Goal: Information Seeking & Learning: Find specific fact

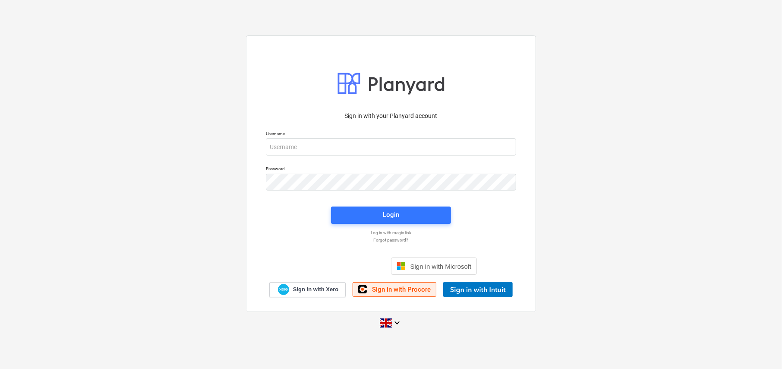
click at [404, 293] on link "Sign in with Procore" at bounding box center [395, 289] width 84 height 15
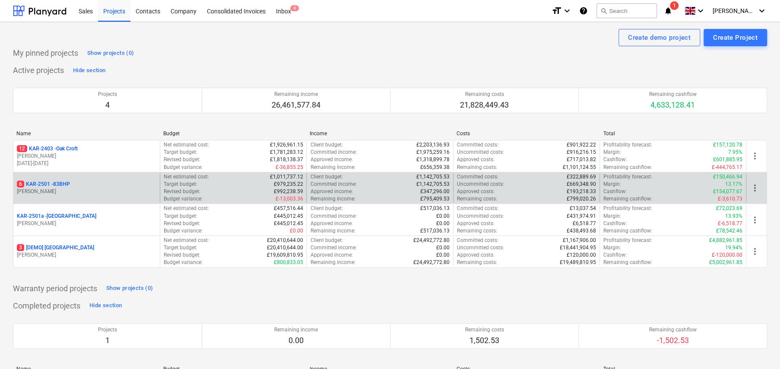
click at [66, 187] on p "6 KAR-2501 - 83BHP" at bounding box center [43, 184] width 53 height 7
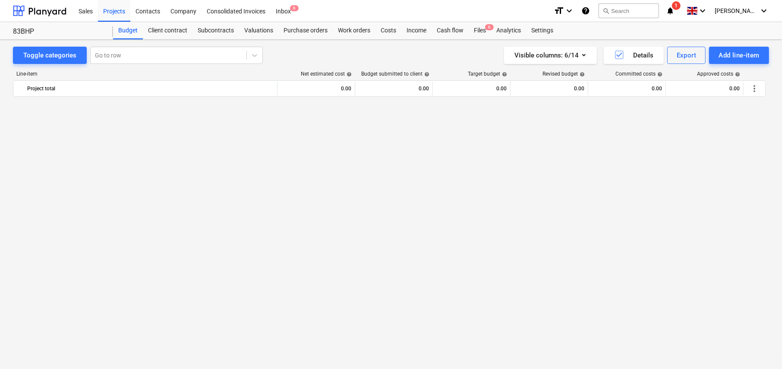
scroll to position [1218, 0]
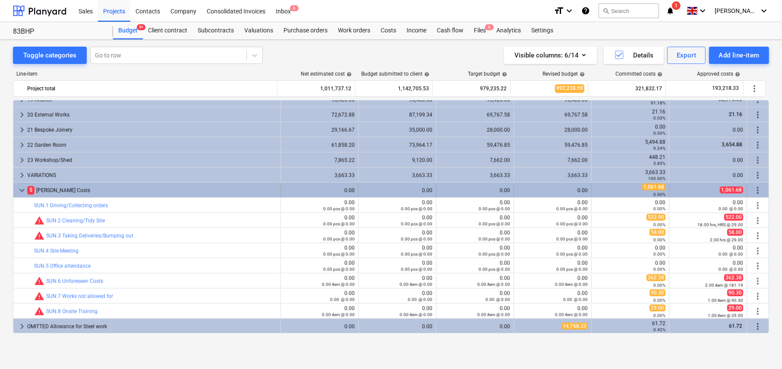
click at [22, 189] on span "keyboard_arrow_down" at bounding box center [22, 190] width 10 height 10
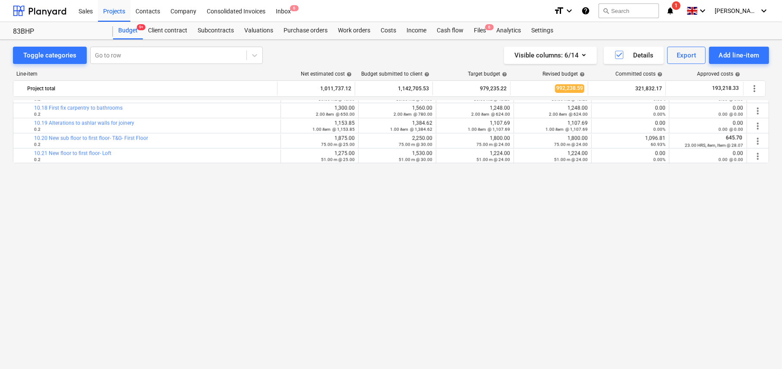
scroll to position [709, 0]
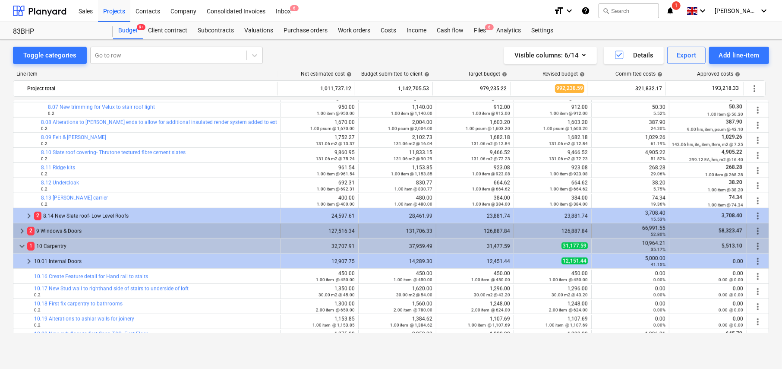
click at [20, 228] on span "keyboard_arrow_right" at bounding box center [22, 231] width 10 height 10
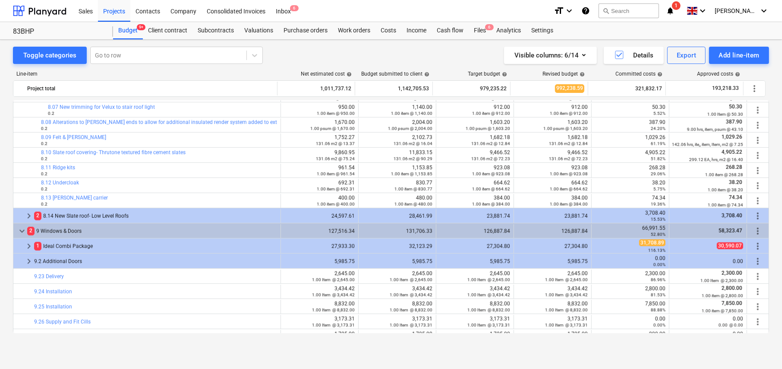
scroll to position [752, 0]
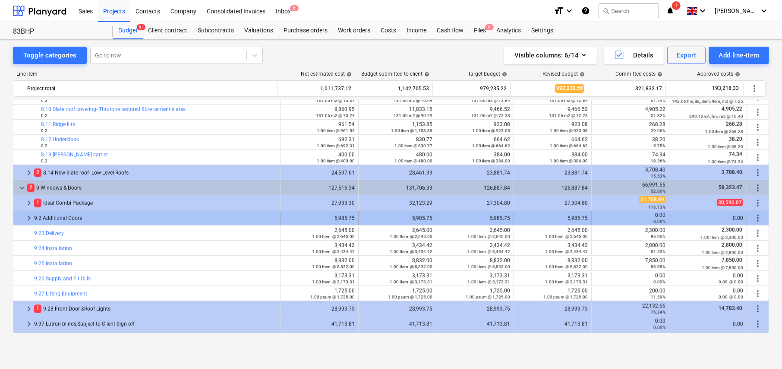
click at [28, 216] on span "keyboard_arrow_right" at bounding box center [29, 218] width 10 height 10
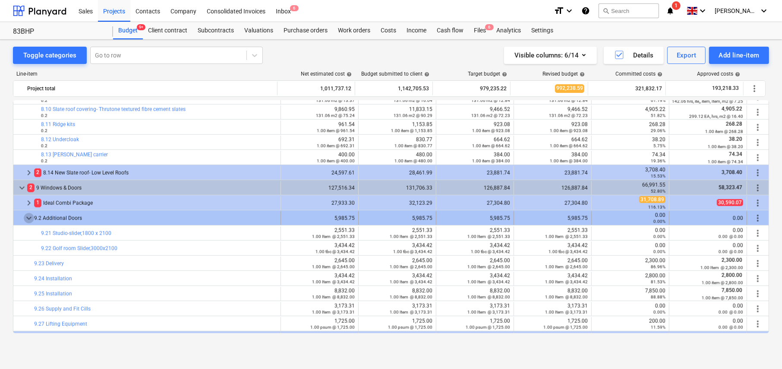
click at [29, 217] on span "keyboard_arrow_down" at bounding box center [29, 218] width 10 height 10
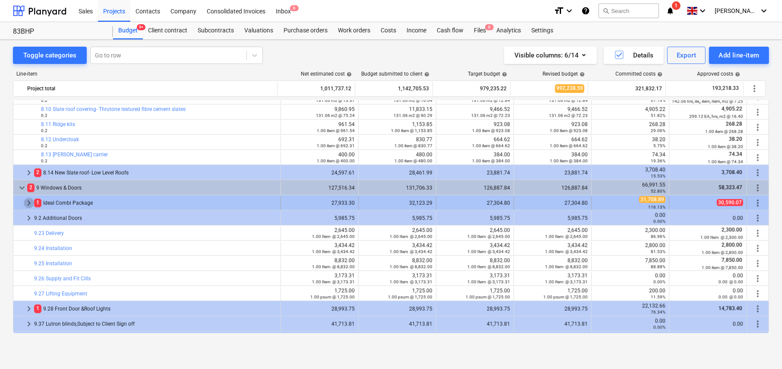
click at [29, 203] on span "keyboard_arrow_right" at bounding box center [29, 203] width 10 height 10
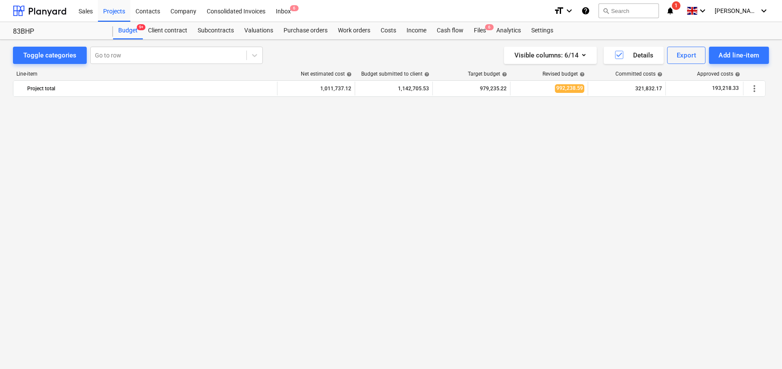
scroll to position [1279, 0]
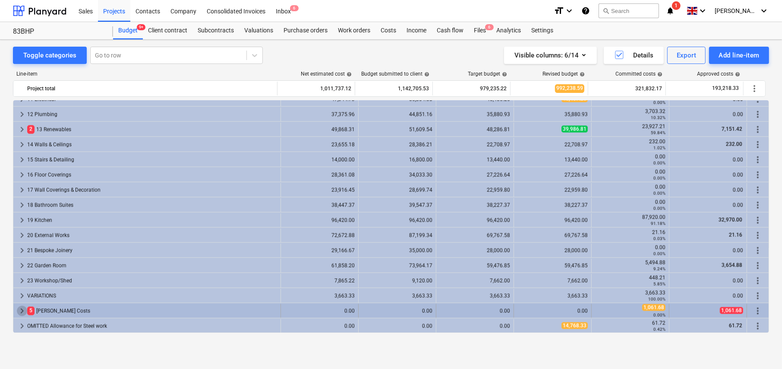
click at [22, 310] on span "keyboard_arrow_right" at bounding box center [22, 311] width 10 height 10
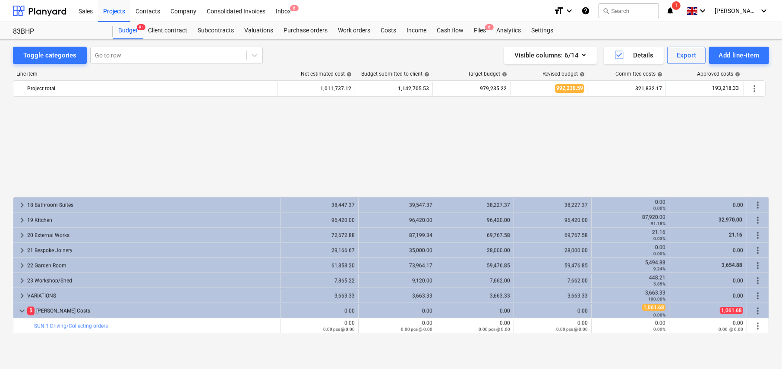
scroll to position [1400, 0]
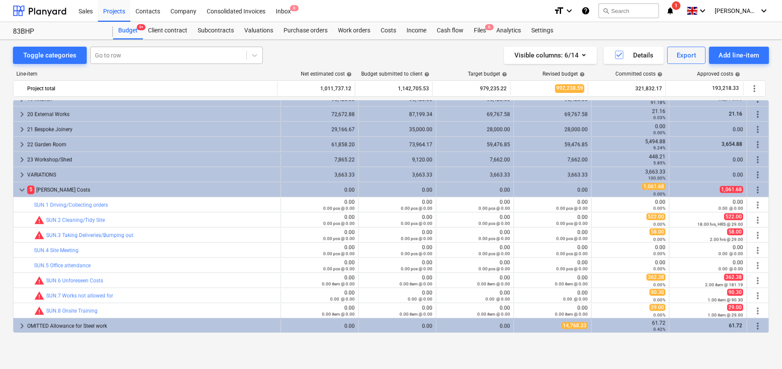
click at [143, 52] on div at bounding box center [168, 55] width 147 height 9
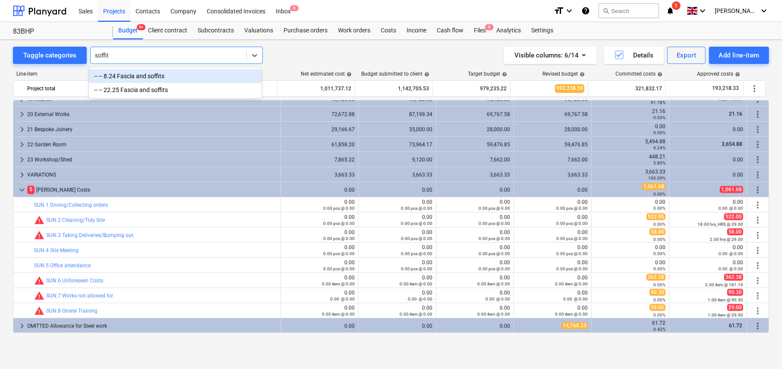
type input "soffit"
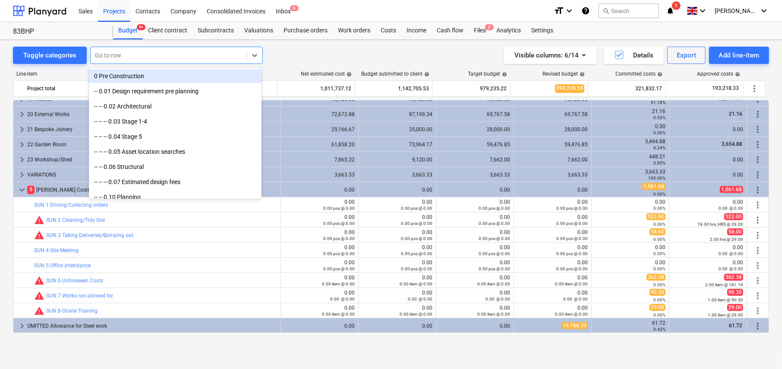
click at [133, 55] on div at bounding box center [168, 55] width 147 height 9
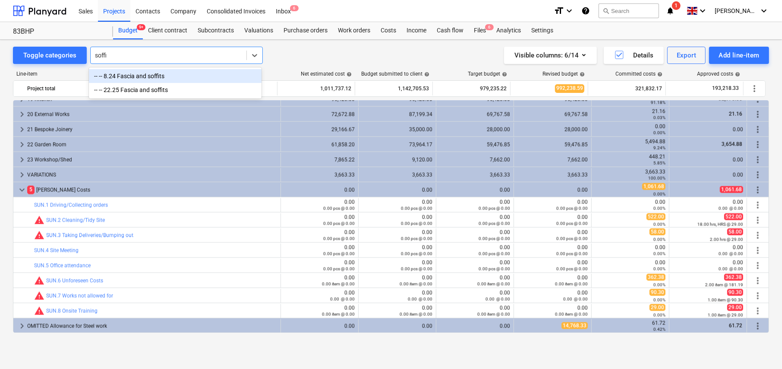
type input "soffit"
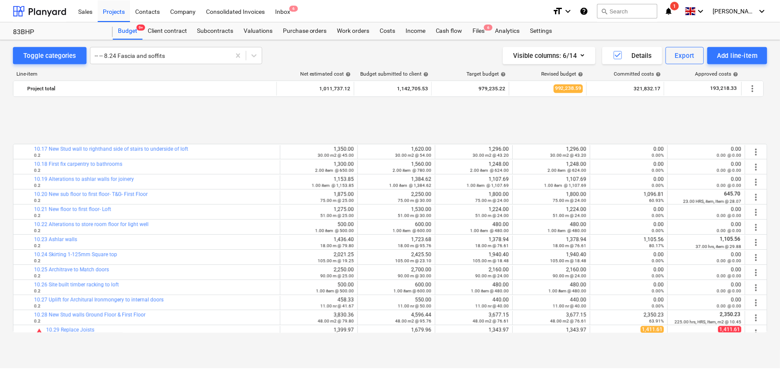
scroll to position [1312, 0]
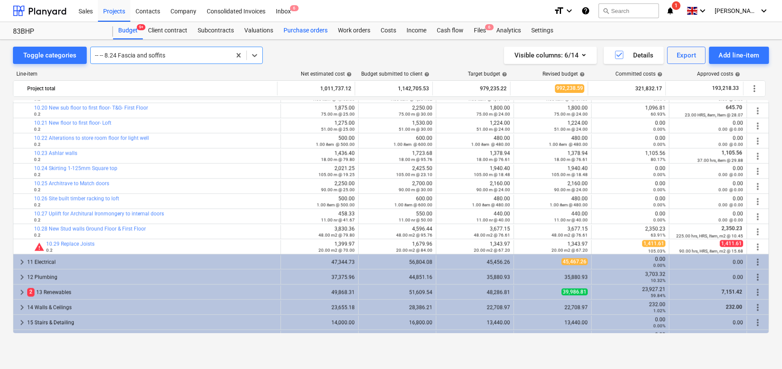
click at [309, 33] on div "Purchase orders" at bounding box center [306, 30] width 54 height 17
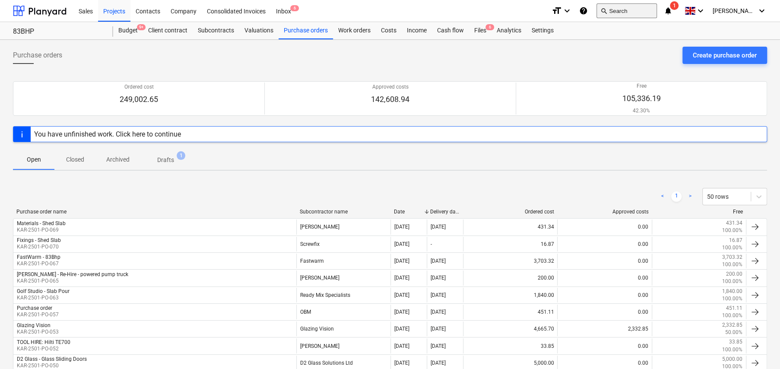
click at [623, 13] on button "search Search" at bounding box center [626, 10] width 60 height 15
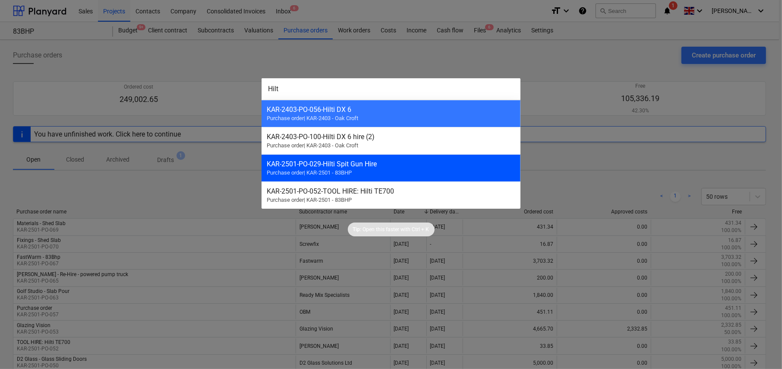
type input "Hilt"
click at [350, 168] on div "KAR-2501-PO-029 - Hilti Spit Gun Hire Purchase order | KAR-2501 - 83BHP" at bounding box center [391, 167] width 259 height 27
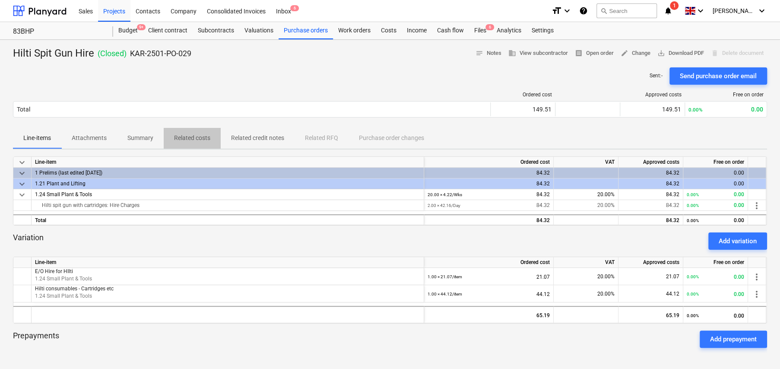
click at [190, 139] on p "Related costs" at bounding box center [192, 137] width 36 height 9
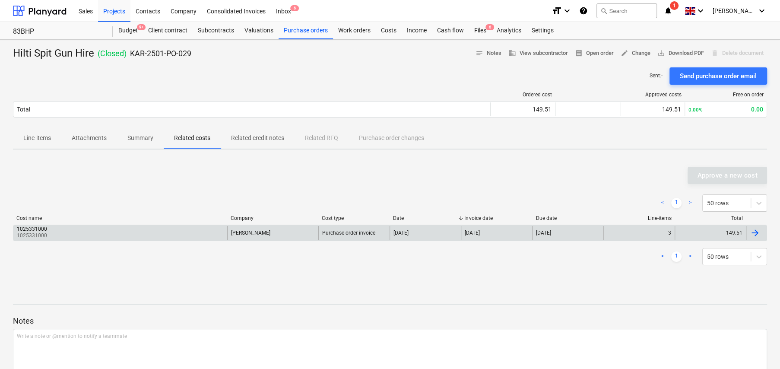
click at [84, 235] on div "1025331000 1025331000" at bounding box center [120, 233] width 214 height 14
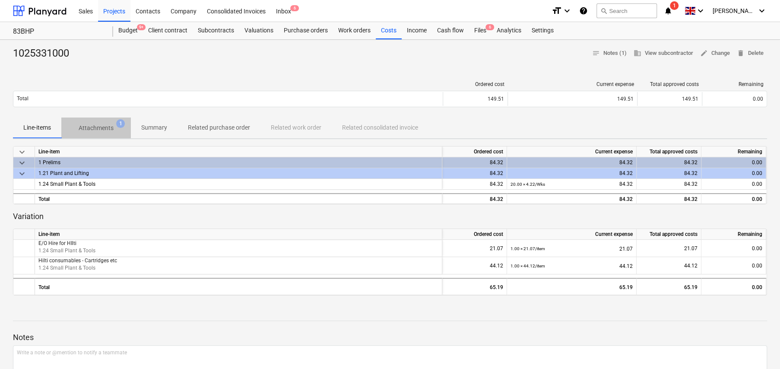
click at [102, 126] on p "Attachments" at bounding box center [96, 128] width 35 height 9
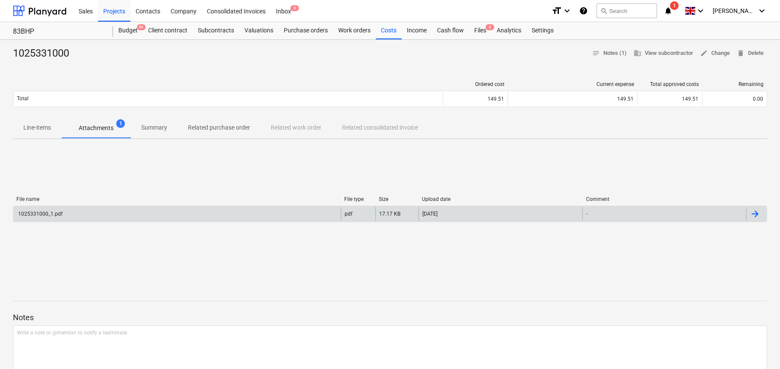
click at [38, 212] on div "1025331000_1.pdf" at bounding box center [40, 214] width 46 height 6
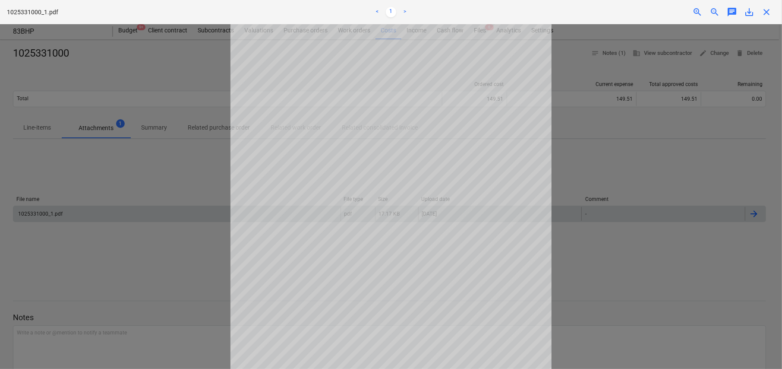
click at [770, 12] on span "close" at bounding box center [767, 12] width 10 height 10
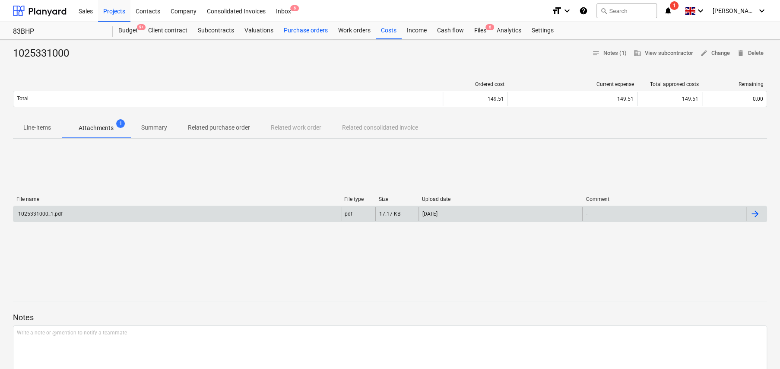
click at [303, 30] on div "Purchase orders" at bounding box center [306, 30] width 54 height 17
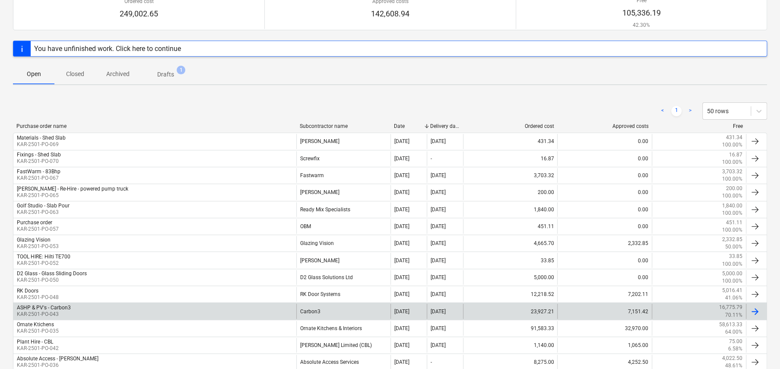
scroll to position [173, 0]
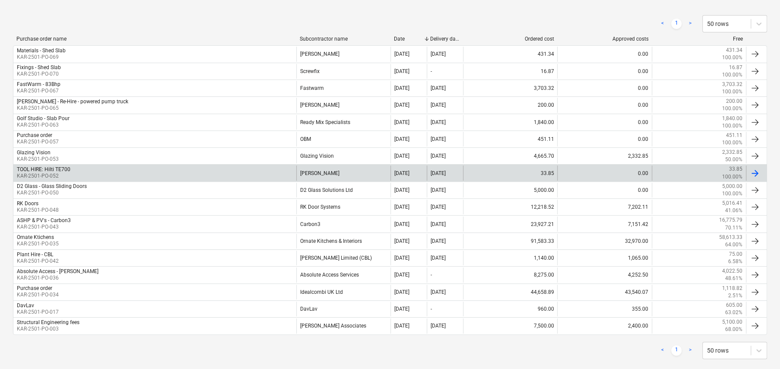
click at [73, 171] on div "TOOL HIRE: Hilti TE700 KAR-2501-PO-052" at bounding box center [154, 172] width 283 height 15
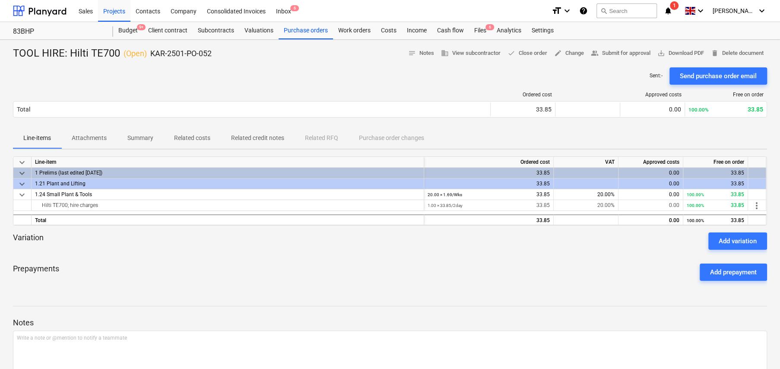
click at [193, 138] on p "Related costs" at bounding box center [192, 137] width 36 height 9
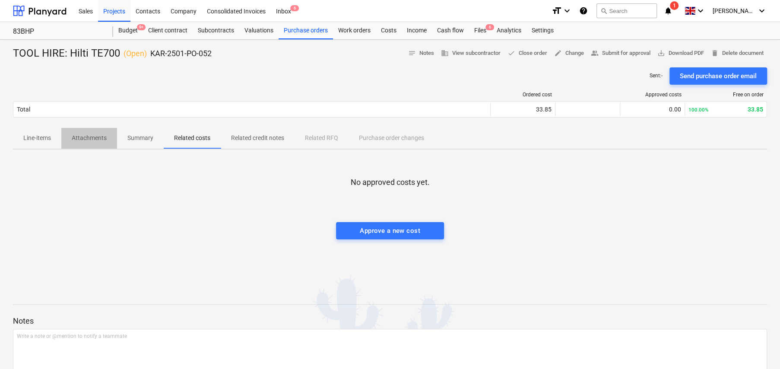
click at [89, 137] on p "Attachments" at bounding box center [89, 137] width 35 height 9
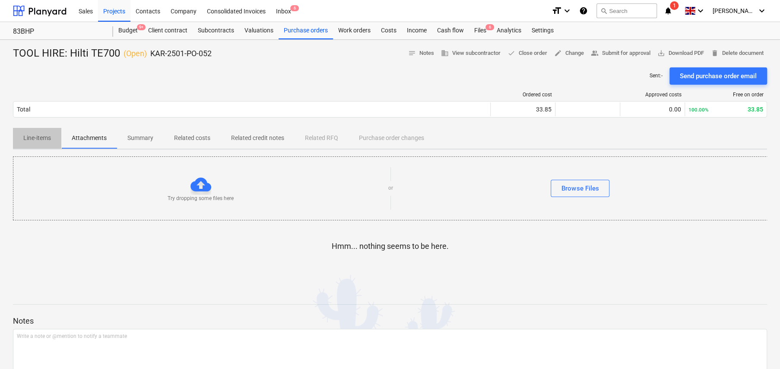
click at [41, 139] on p "Line-items" at bounding box center [37, 137] width 28 height 9
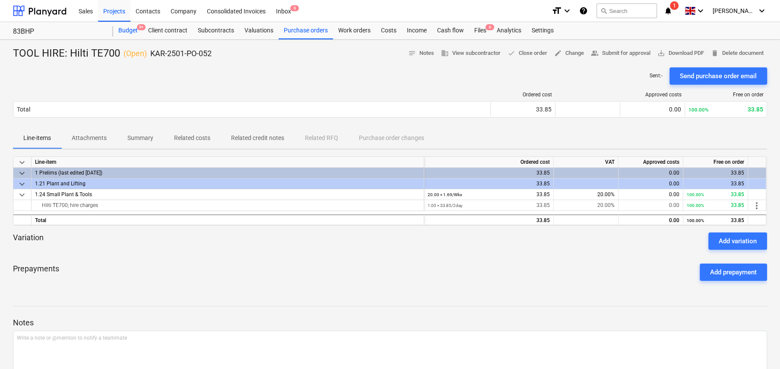
click at [121, 29] on div "Budget 9+" at bounding box center [128, 30] width 30 height 17
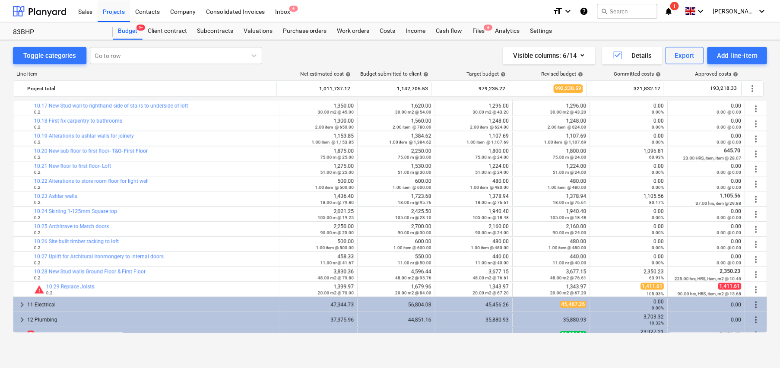
scroll to position [1596, 0]
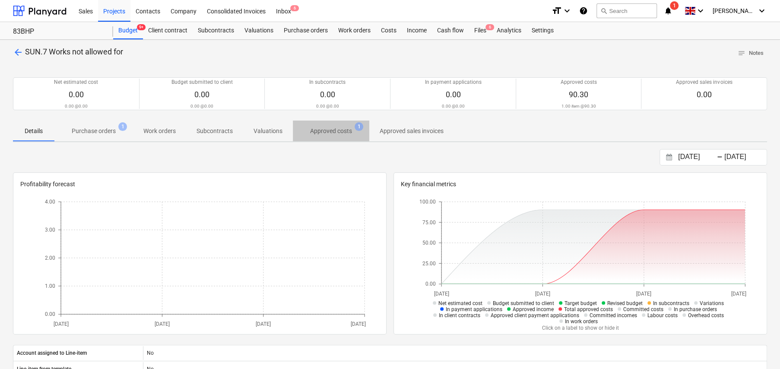
click at [331, 131] on p "Approved costs" at bounding box center [331, 131] width 42 height 9
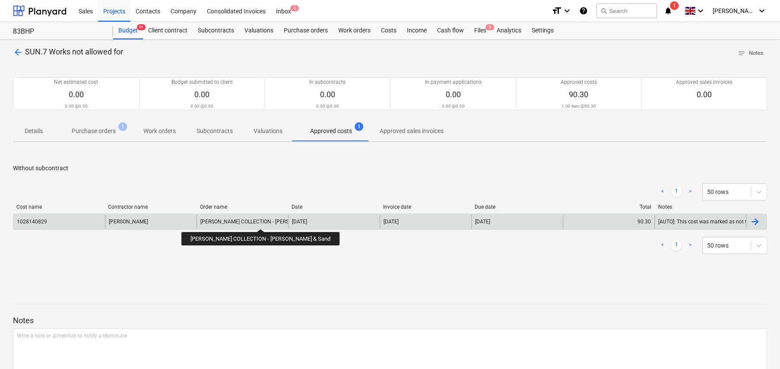
click at [238, 221] on div "[PERSON_NAME] COLLECTION - [PERSON_NAME] & Sand" at bounding box center [266, 222] width 132 height 6
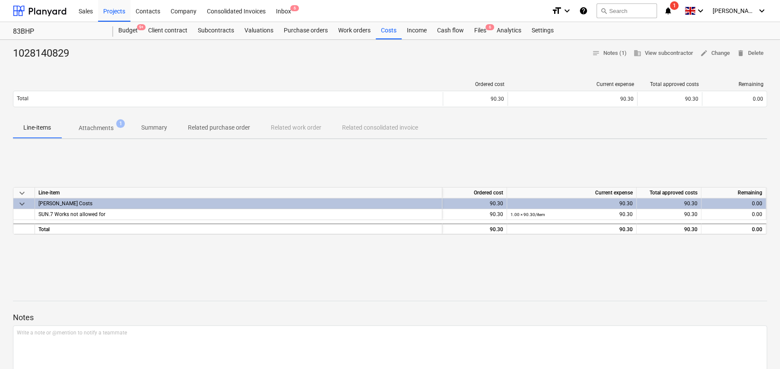
click at [103, 126] on p "Attachments" at bounding box center [96, 128] width 35 height 9
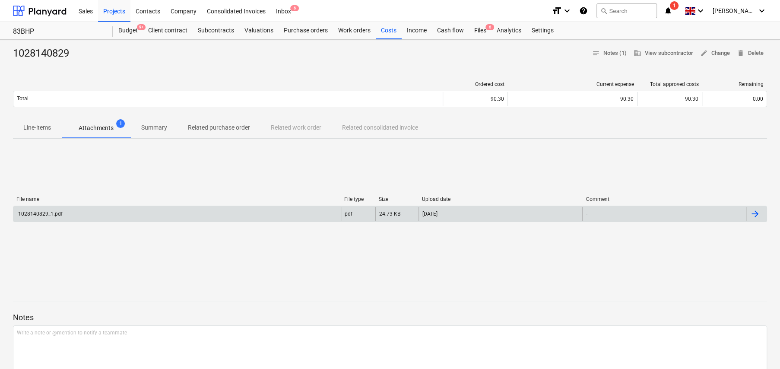
click at [148, 213] on div "1028140829_1.pdf" at bounding box center [176, 214] width 327 height 14
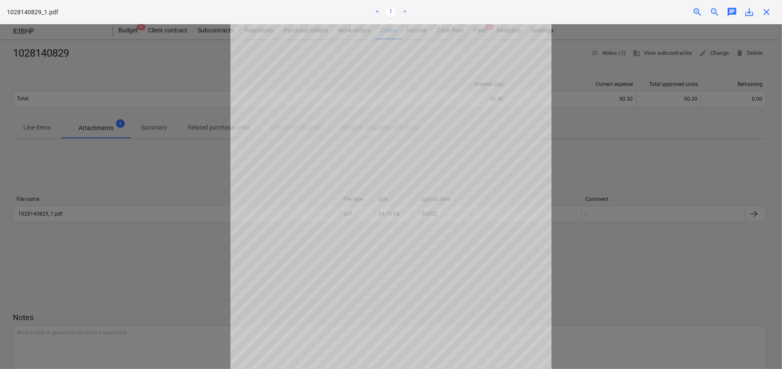
click at [766, 11] on span "close" at bounding box center [767, 12] width 10 height 10
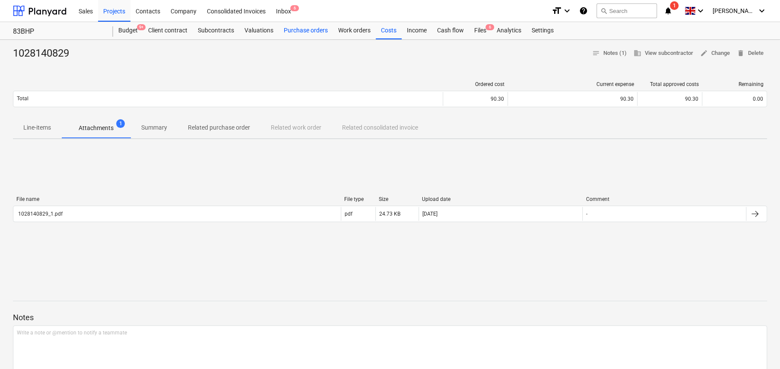
click at [314, 31] on div "Purchase orders" at bounding box center [306, 30] width 54 height 17
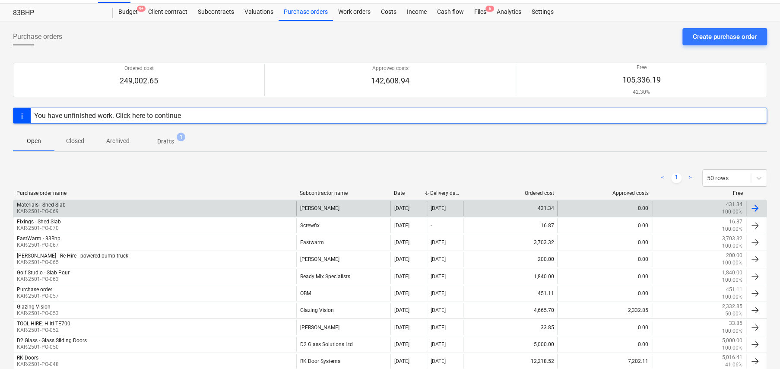
scroll to position [130, 0]
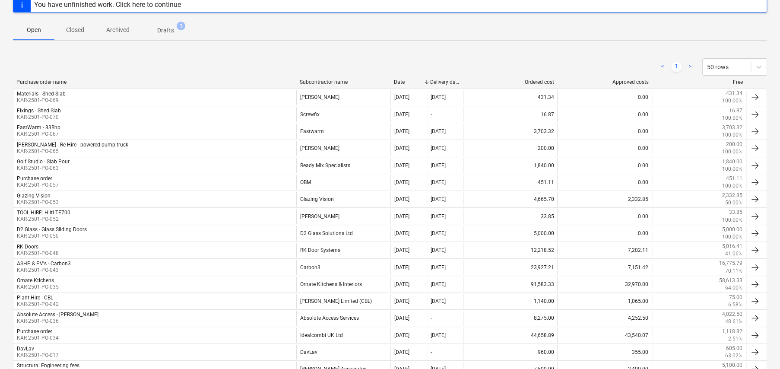
click at [81, 32] on p "Closed" at bounding box center [75, 29] width 21 height 9
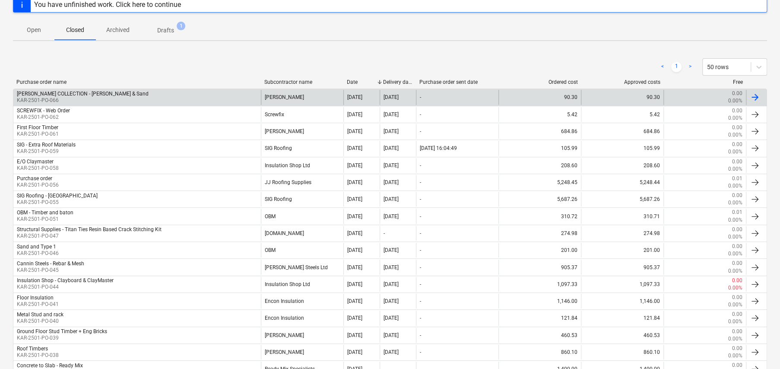
click at [100, 96] on div "[PERSON_NAME] COLLECTION - [PERSON_NAME] & Sand" at bounding box center [83, 94] width 132 height 6
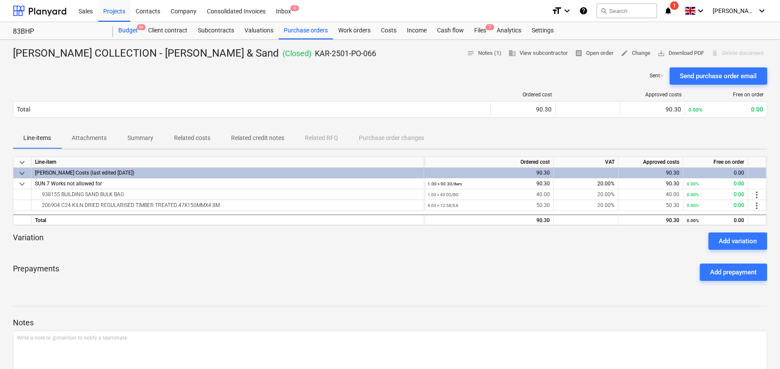
click at [128, 32] on div "Budget 9+" at bounding box center [128, 30] width 30 height 17
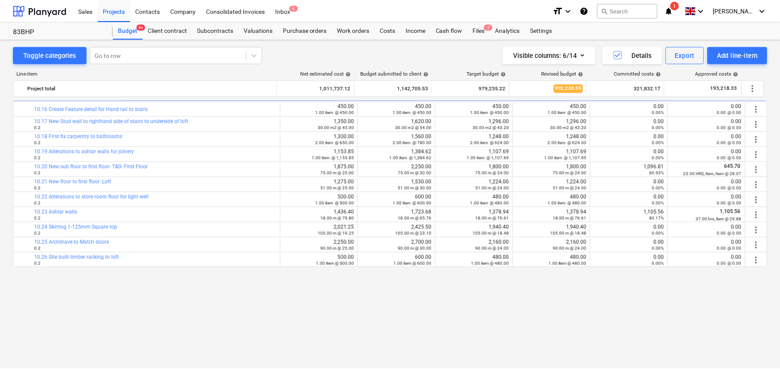
scroll to position [1164, 0]
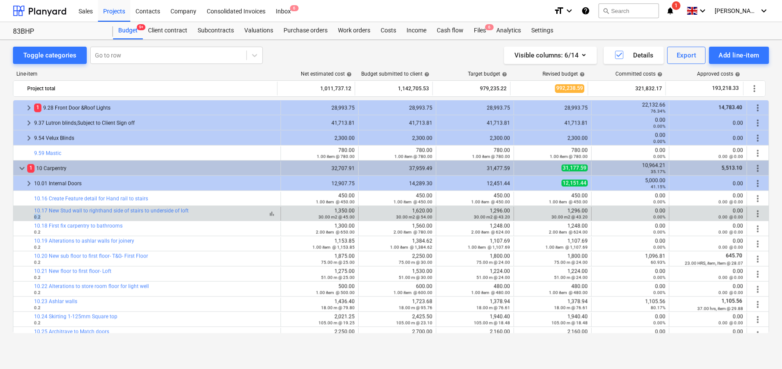
click at [86, 217] on div "bar_chart 10.17 New Stud wall to righthand side of stairs to underside of loft …" at bounding box center [155, 214] width 243 height 12
click at [88, 211] on link "10.17 New Stud wall to righthand side of stairs to underside of loft" at bounding box center [111, 211] width 155 height 6
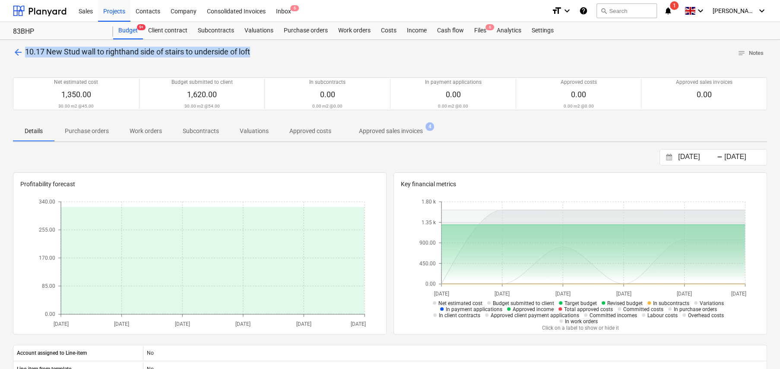
drag, startPoint x: 163, startPoint y: 53, endPoint x: 26, endPoint y: 54, distance: 136.9
click at [26, 54] on div "arrow_back 10.17 New Stud wall to righthand side of stairs to underside of loft…" at bounding box center [390, 53] width 754 height 13
copy span "10.17 New Stud wall to righthand side of stairs to underside of loft"
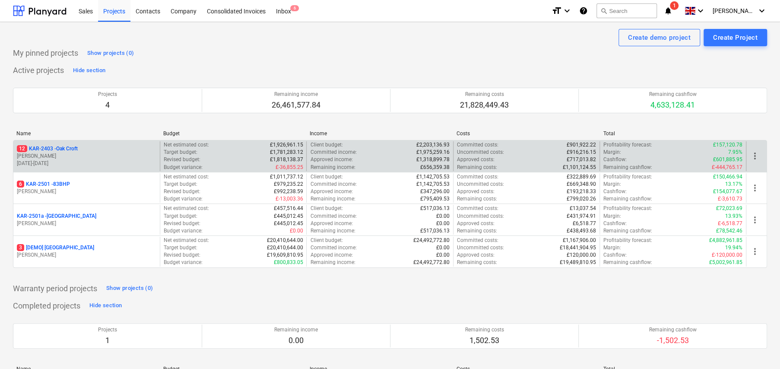
click at [67, 149] on p "12 KAR-2403 - Oak Croft" at bounding box center [47, 148] width 61 height 7
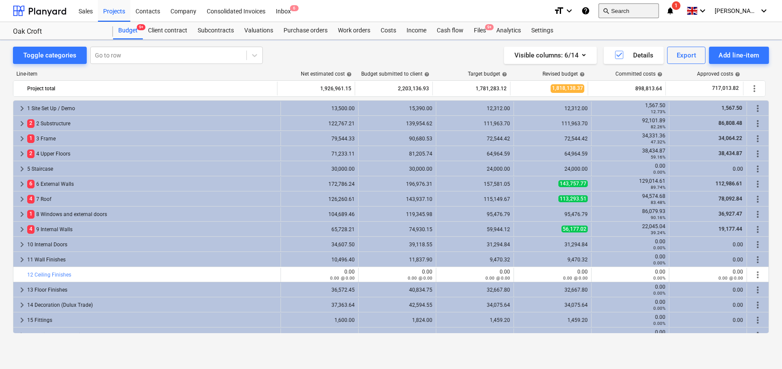
click at [633, 13] on button "search Search" at bounding box center [629, 10] width 60 height 15
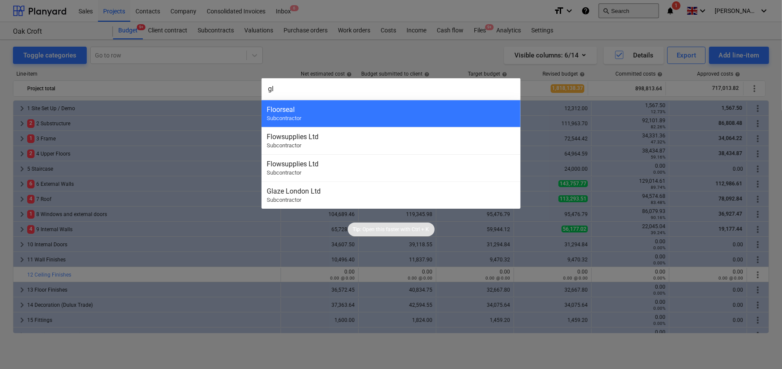
type input "g"
type input "stone"
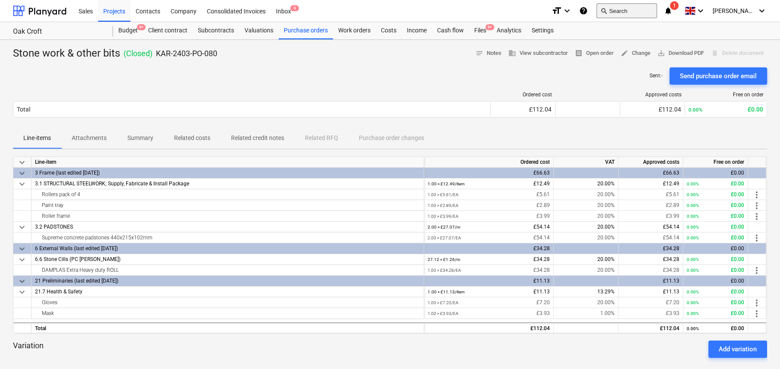
click at [633, 7] on button "search Search" at bounding box center [626, 10] width 60 height 15
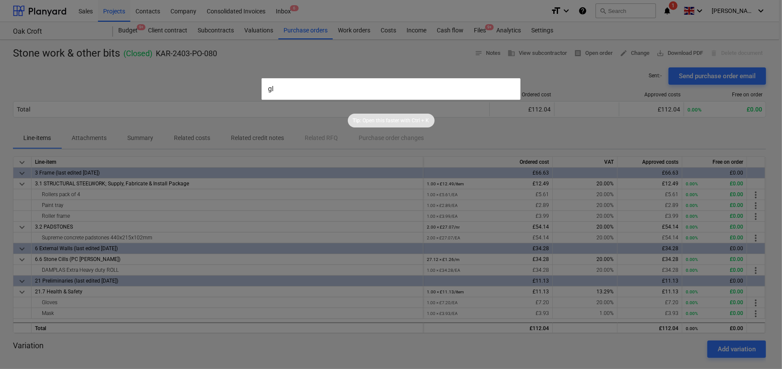
type input "g"
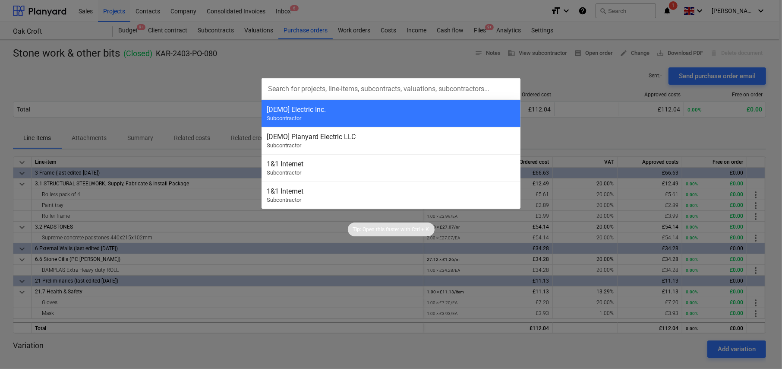
click at [325, 86] on input "text" at bounding box center [391, 89] width 259 height 22
click at [225, 76] on div at bounding box center [391, 184] width 782 height 369
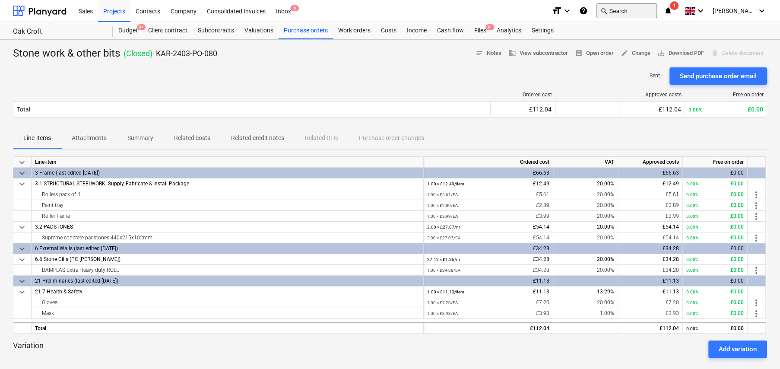
click at [628, 10] on button "search Search" at bounding box center [626, 10] width 60 height 15
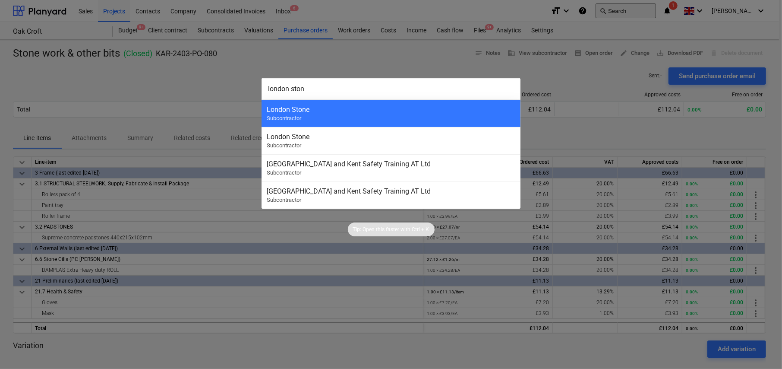
type input "london stone"
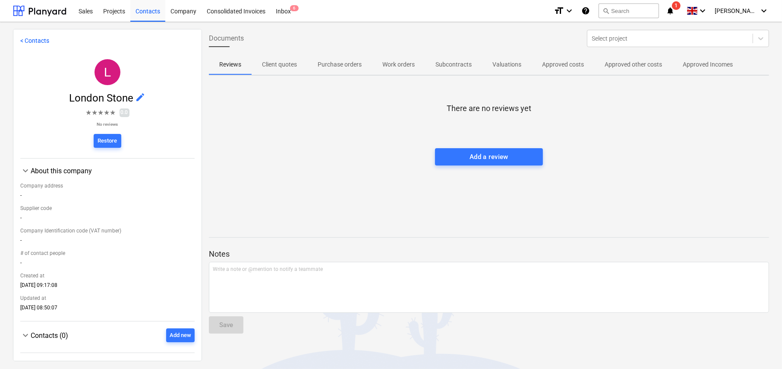
click at [561, 67] on p "Approved costs" at bounding box center [563, 64] width 42 height 9
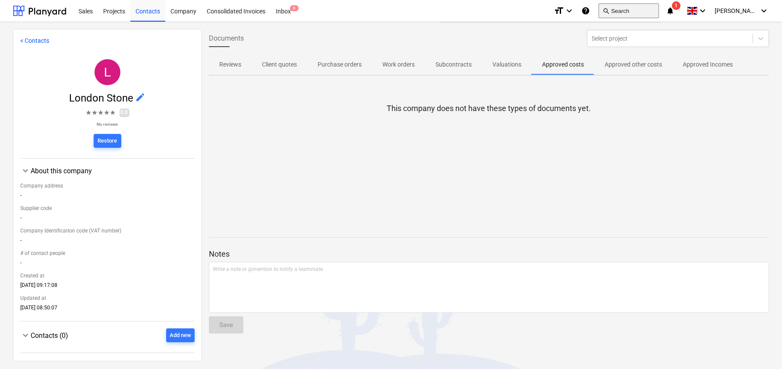
click at [630, 9] on button "search Search" at bounding box center [629, 10] width 60 height 15
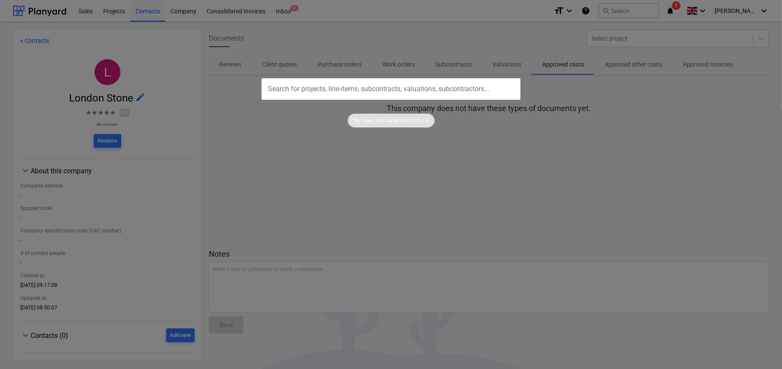
click at [355, 90] on input "text" at bounding box center [391, 89] width 259 height 22
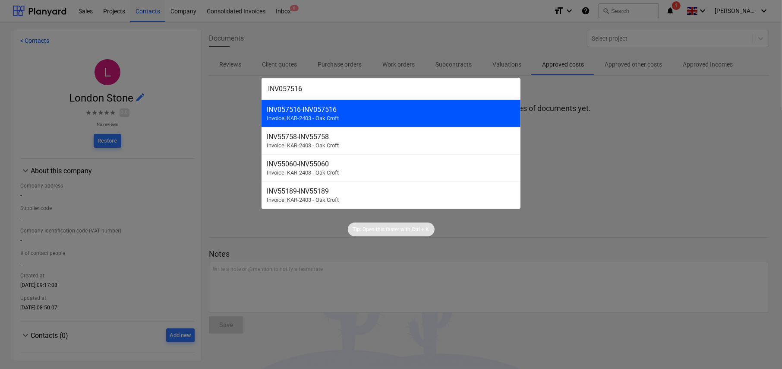
type input "INV057516"
click at [313, 113] on div "INV057516 - INV057516" at bounding box center [391, 109] width 249 height 8
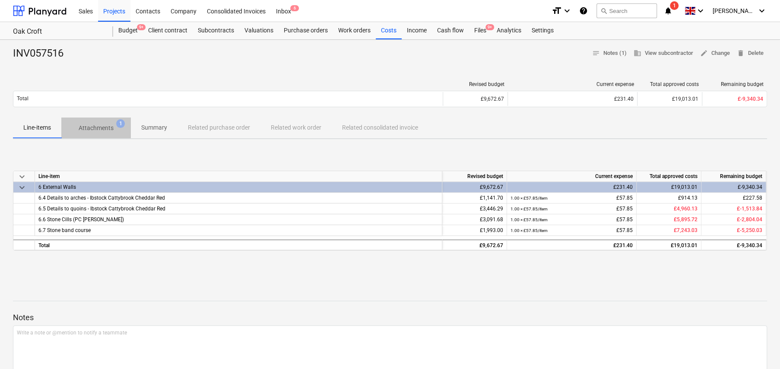
click at [96, 127] on p "Attachments" at bounding box center [96, 128] width 35 height 9
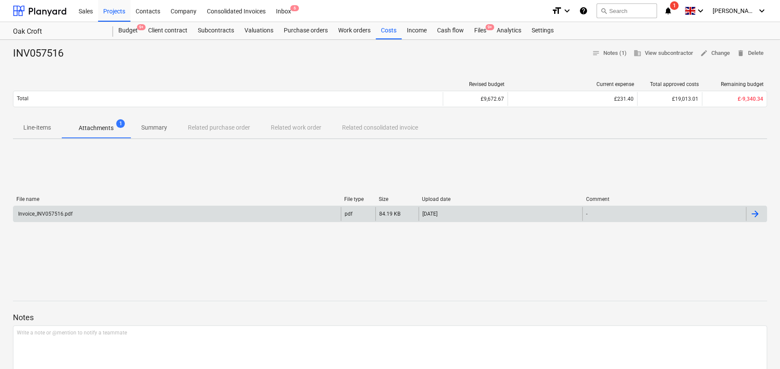
click at [46, 215] on div "Invoice_INV057516.pdf" at bounding box center [45, 214] width 56 height 6
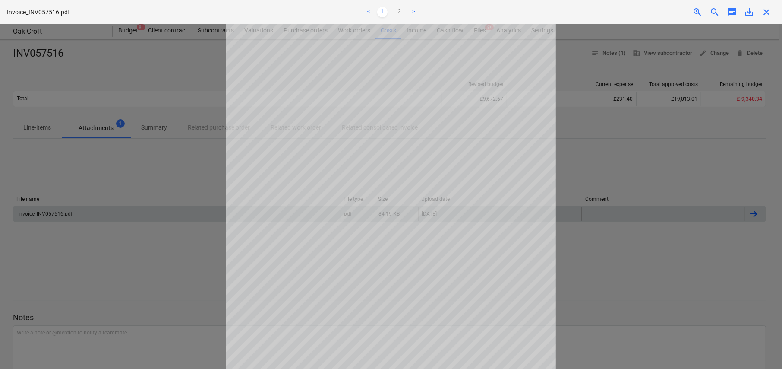
click at [119, 69] on div at bounding box center [391, 196] width 782 height 345
click at [769, 13] on span "close" at bounding box center [767, 12] width 10 height 10
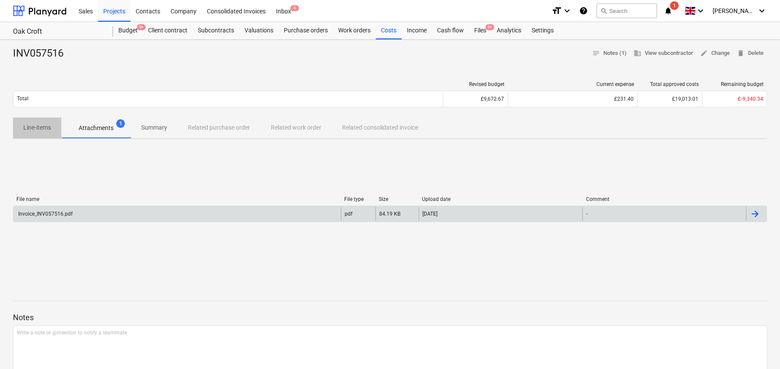
click at [40, 129] on p "Line-items" at bounding box center [37, 127] width 28 height 9
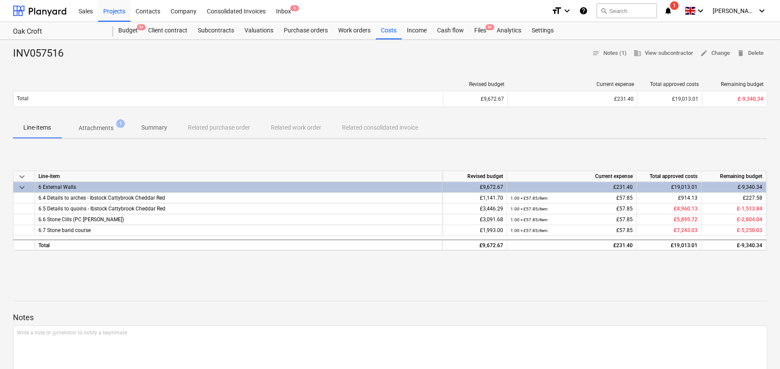
click at [163, 129] on p "Summary" at bounding box center [154, 127] width 26 height 9
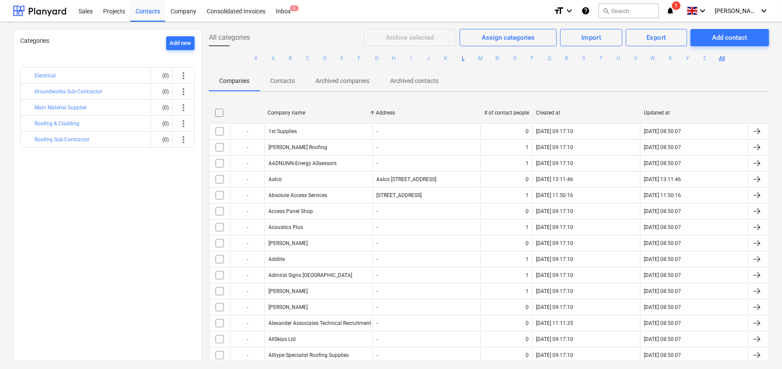
click at [462, 57] on button "L" at bounding box center [463, 58] width 10 height 10
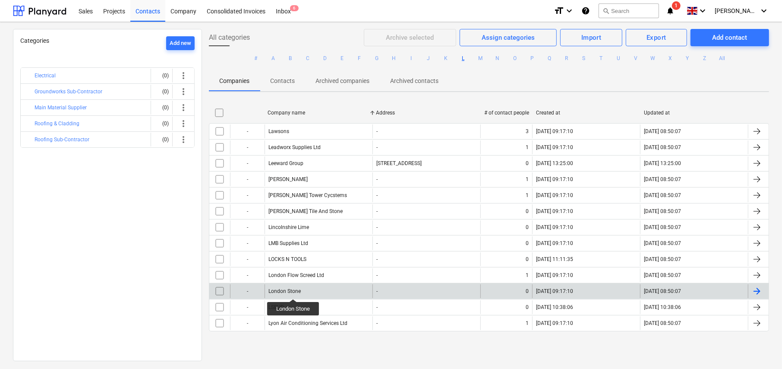
click at [294, 291] on div "London Stone" at bounding box center [285, 291] width 32 height 6
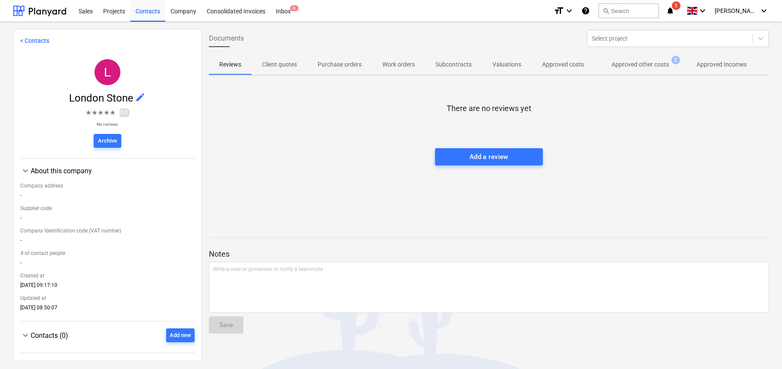
click at [633, 66] on p "Approved other costs" at bounding box center [640, 64] width 57 height 9
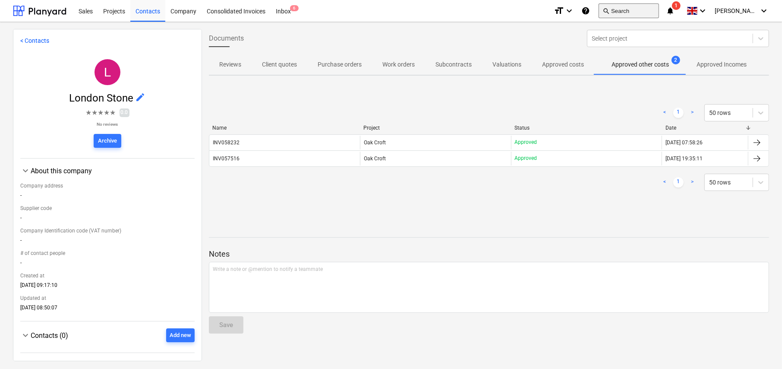
click at [628, 10] on button "search Search" at bounding box center [629, 10] width 60 height 15
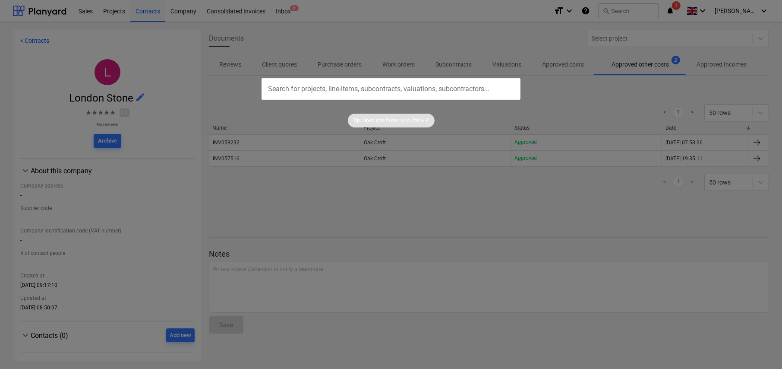
click at [402, 79] on input "text" at bounding box center [391, 89] width 259 height 22
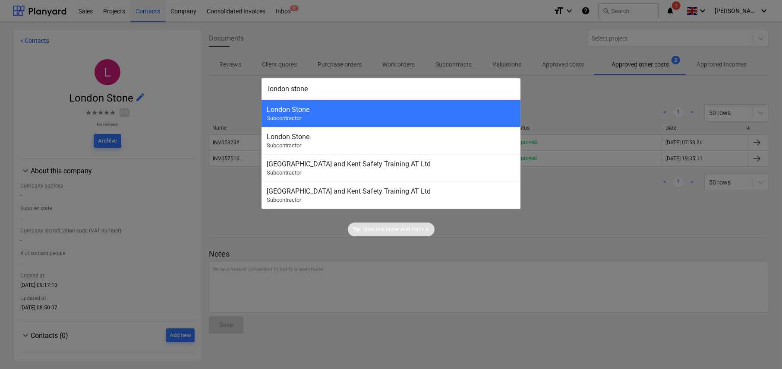
type input "london stone"
click at [344, 23] on div at bounding box center [391, 184] width 782 height 369
